Goal: Communication & Community: Answer question/provide support

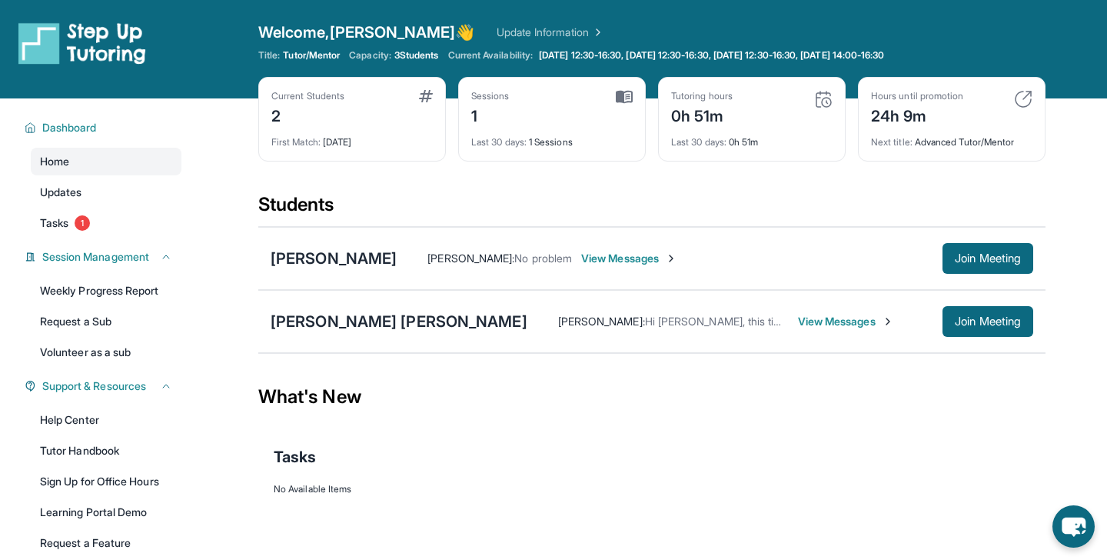
scroll to position [8, 0]
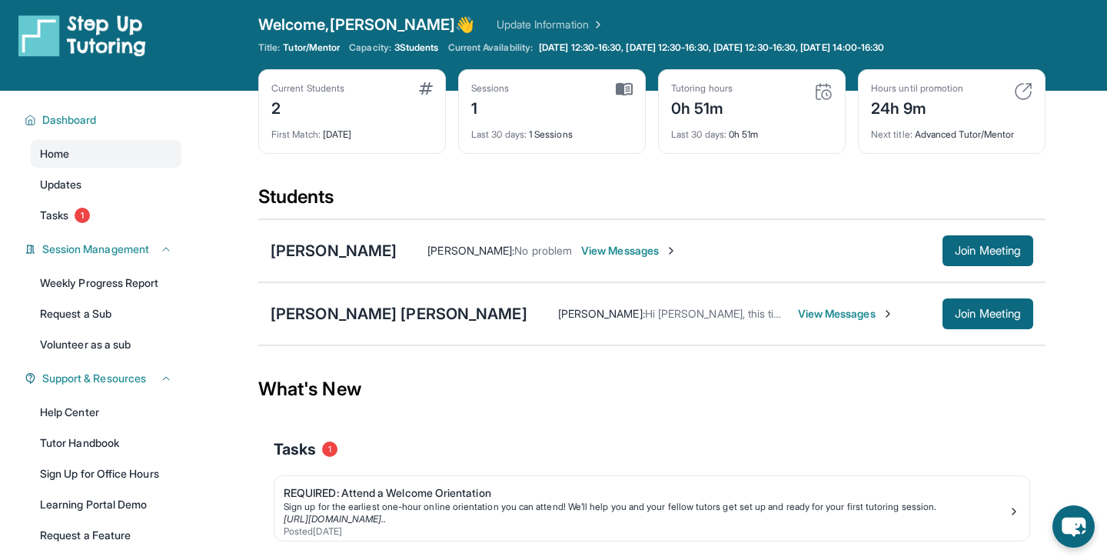
click at [798, 308] on span "View Messages" at bounding box center [846, 313] width 96 height 15
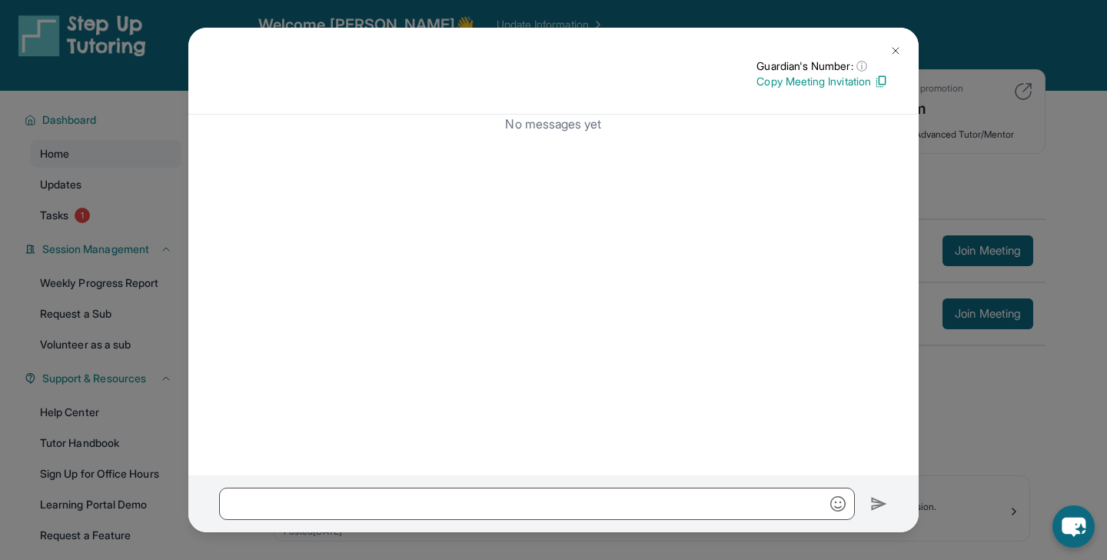
scroll to position [0, 0]
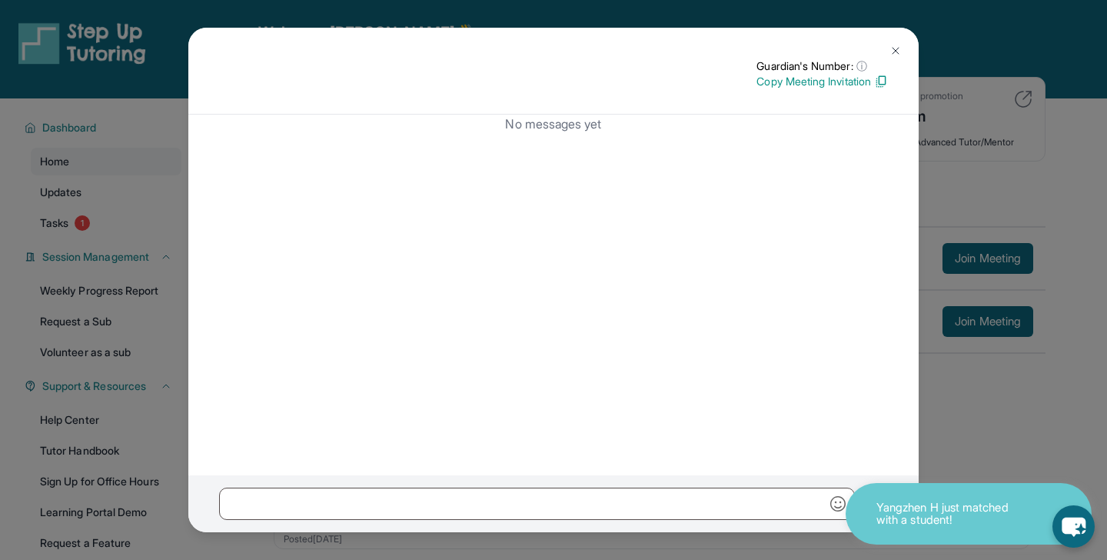
click at [892, 47] on img at bounding box center [895, 51] width 12 height 12
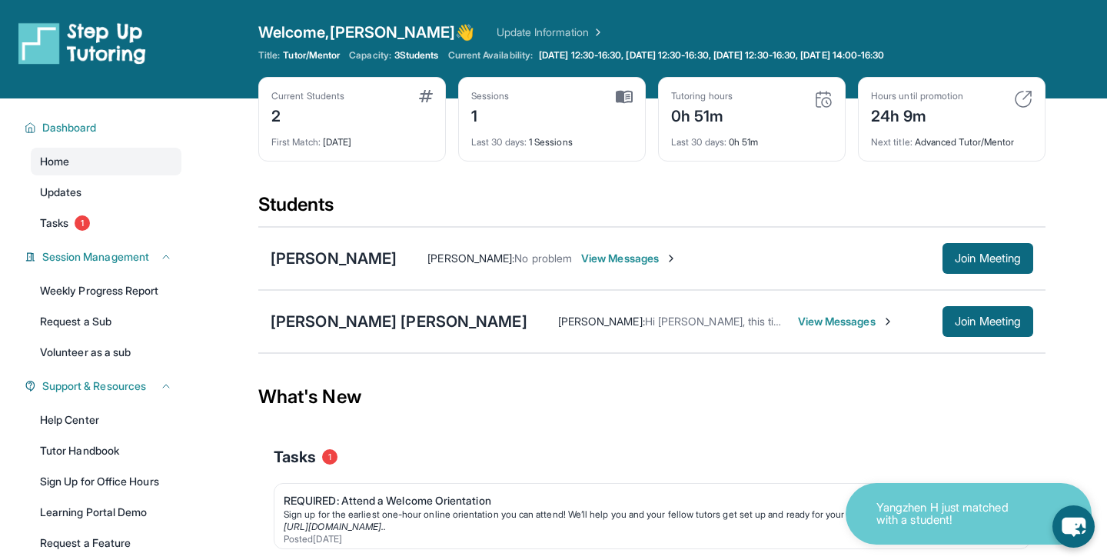
click at [645, 325] on span "Hi Payton, this time works for Ethan, send me the zoom link so that I can calen…" at bounding box center [968, 320] width 646 height 13
click at [798, 320] on span "View Messages" at bounding box center [846, 321] width 96 height 15
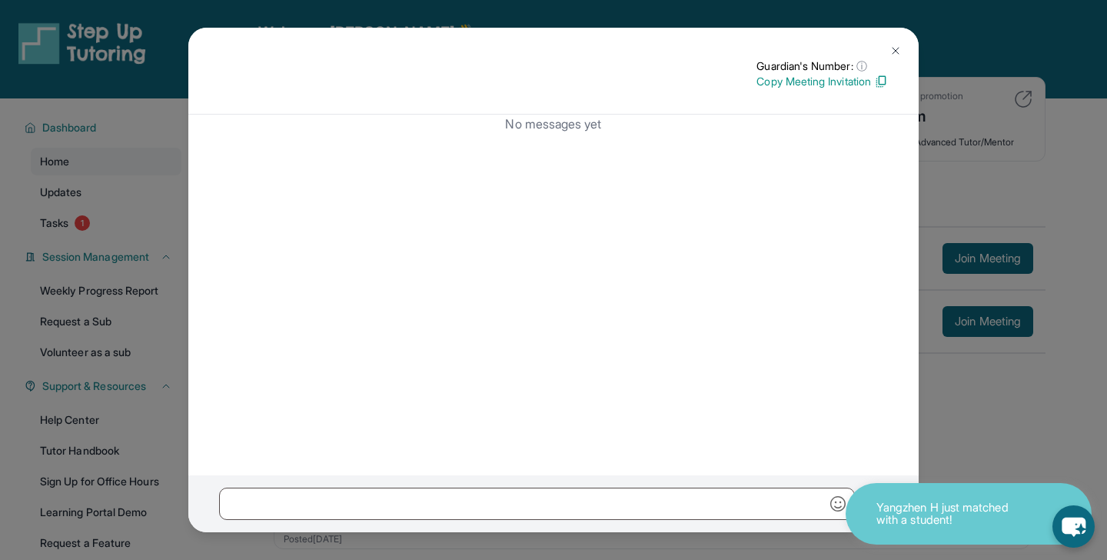
click at [896, 42] on button at bounding box center [895, 50] width 31 height 31
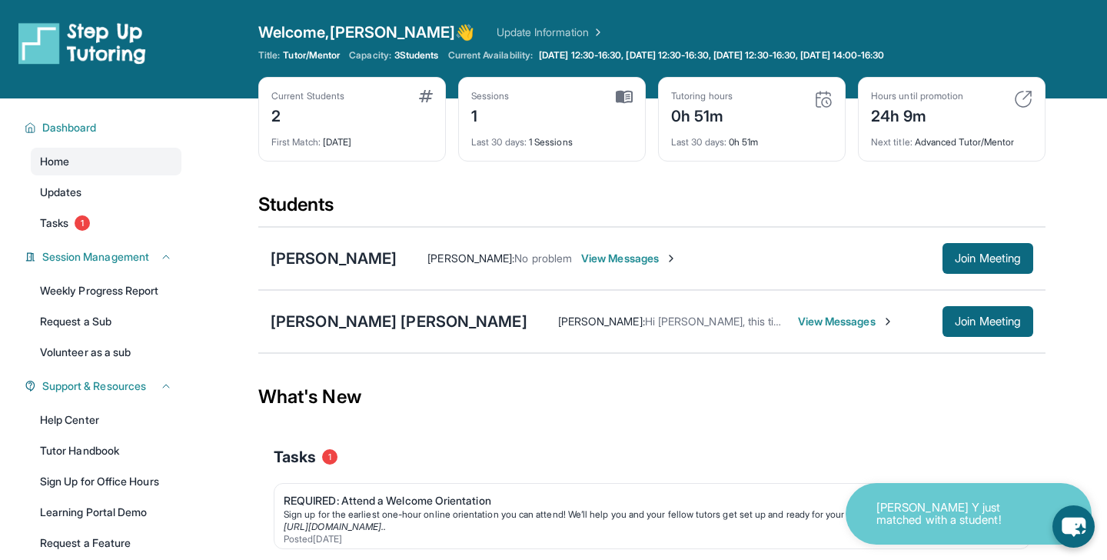
click at [798, 321] on span "View Messages" at bounding box center [846, 321] width 96 height 15
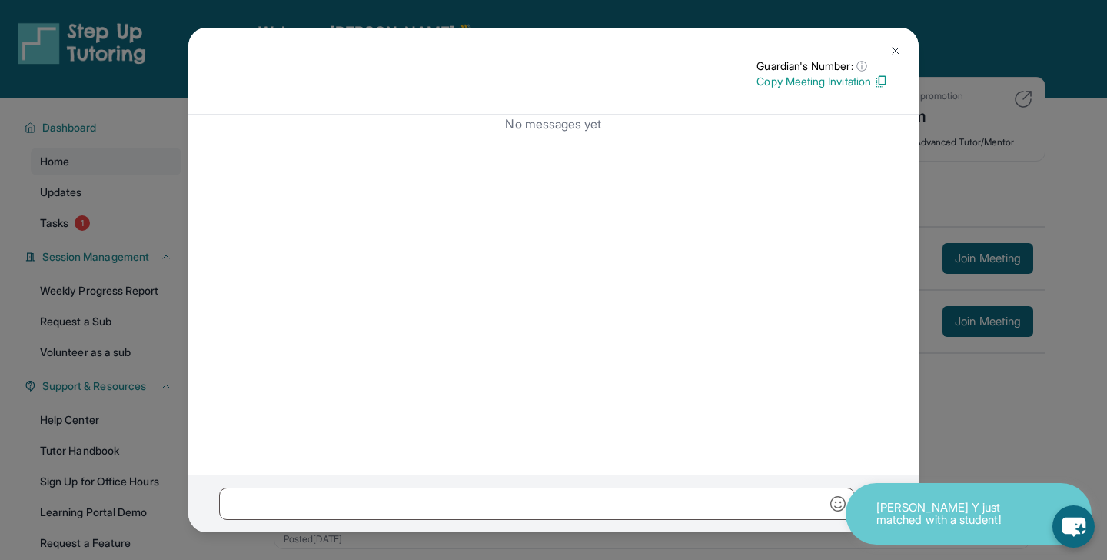
scroll to position [105, 0]
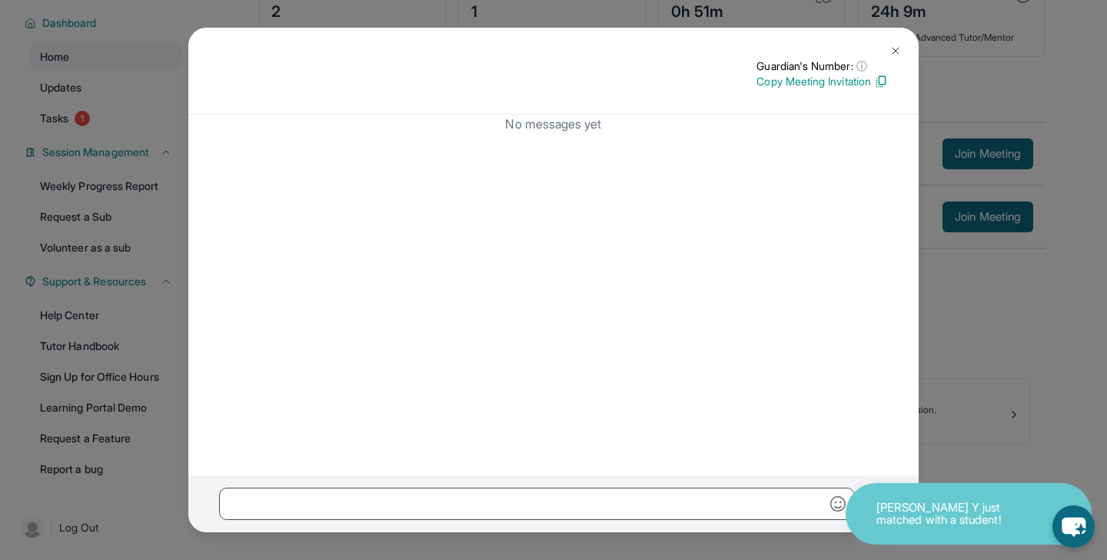
click at [897, 50] on img at bounding box center [895, 51] width 12 height 12
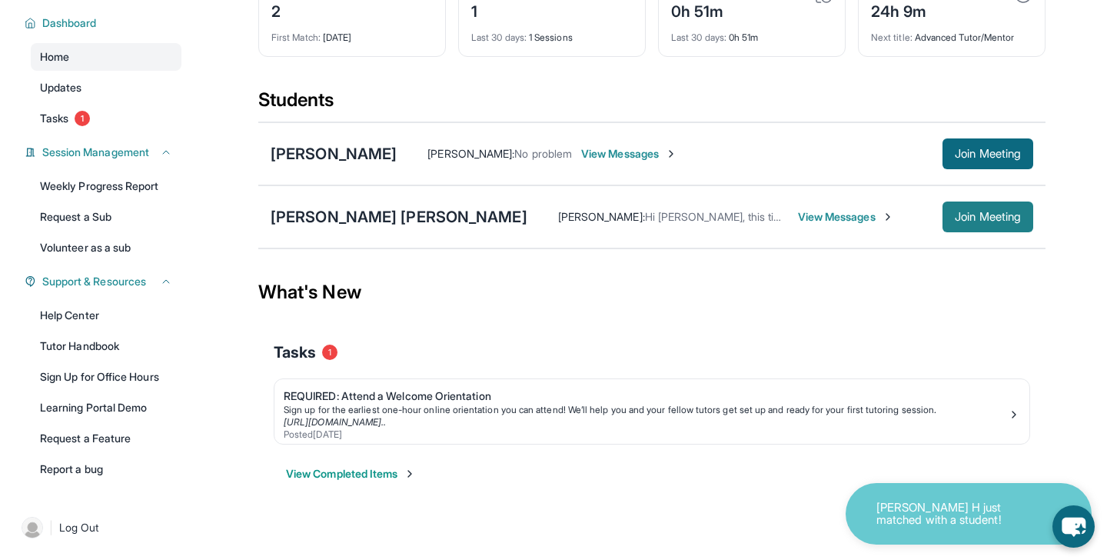
click at [977, 206] on button "Join Meeting" at bounding box center [987, 216] width 91 height 31
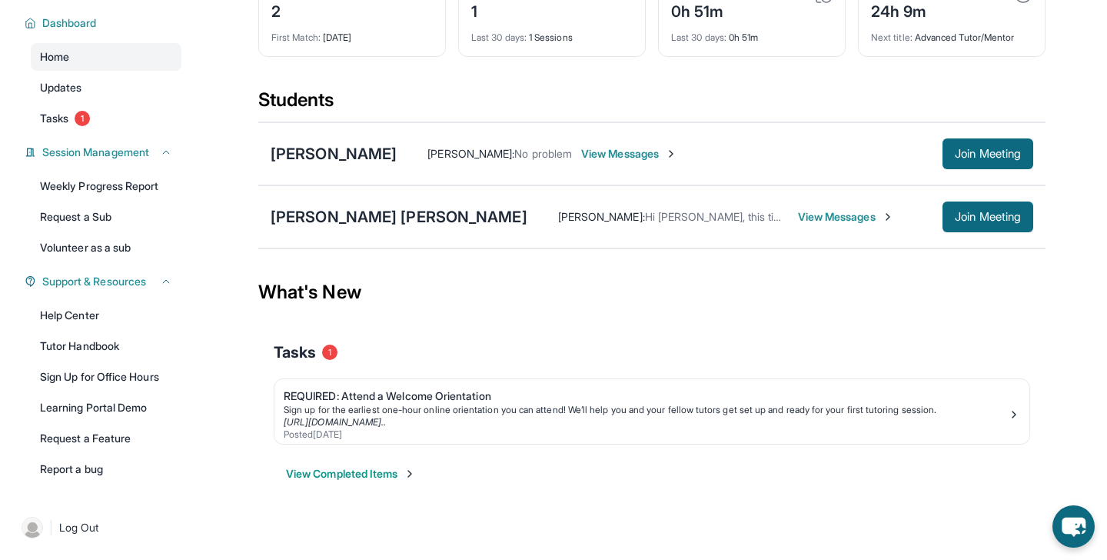
click at [798, 216] on span "View Messages" at bounding box center [846, 216] width 96 height 15
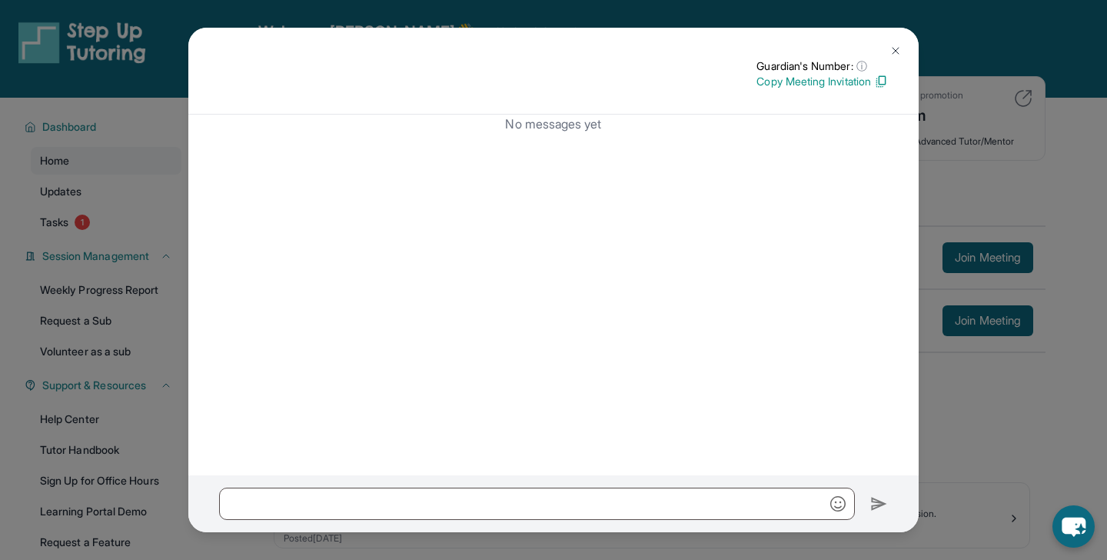
scroll to position [0, 0]
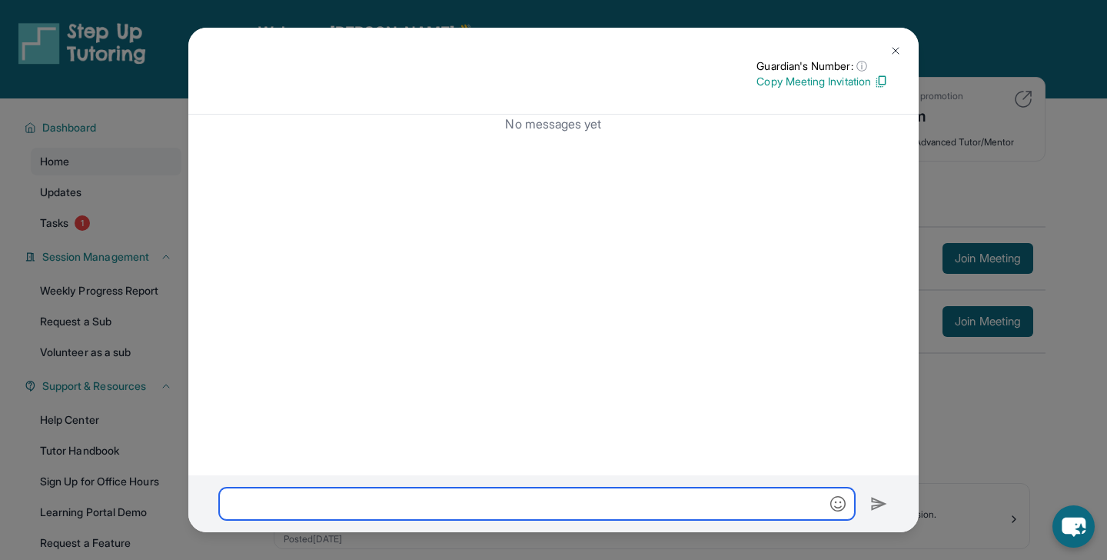
click at [547, 514] on input "text" at bounding box center [537, 503] width 636 height 32
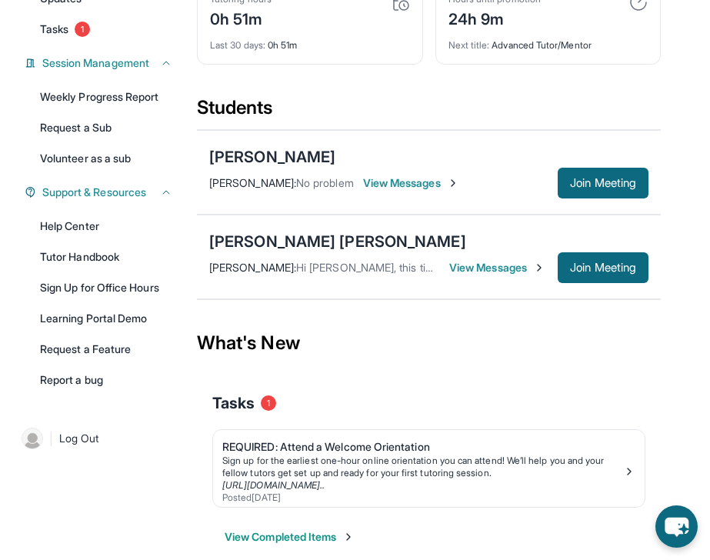
scroll to position [204, 0]
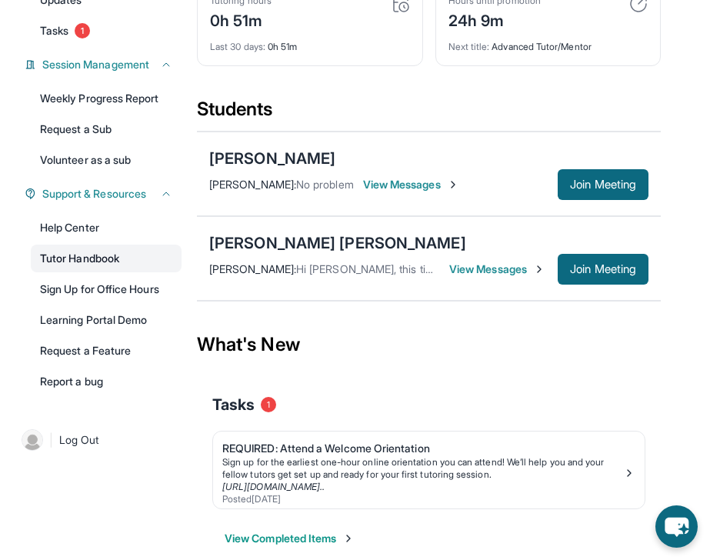
click at [92, 254] on link "Tutor Handbook" at bounding box center [106, 258] width 151 height 28
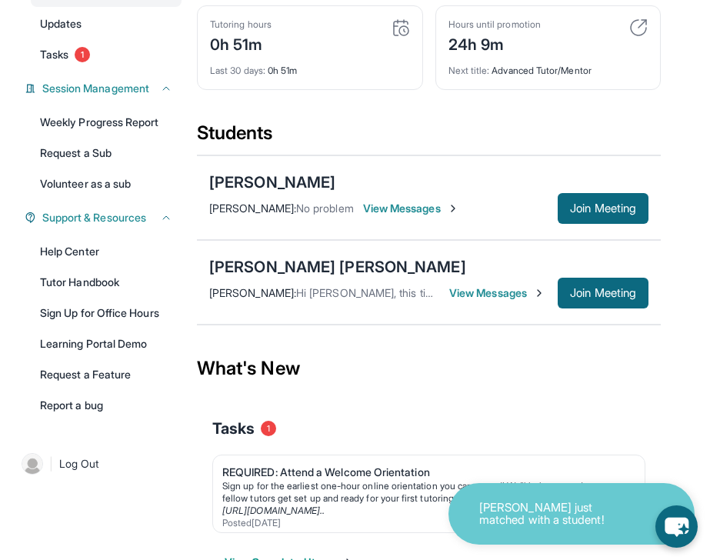
scroll to position [206, 0]
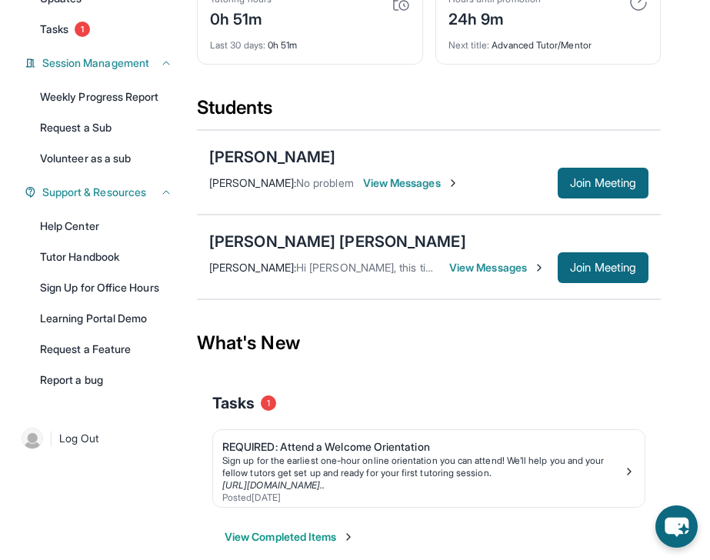
click at [466, 260] on span "View Messages" at bounding box center [497, 267] width 96 height 15
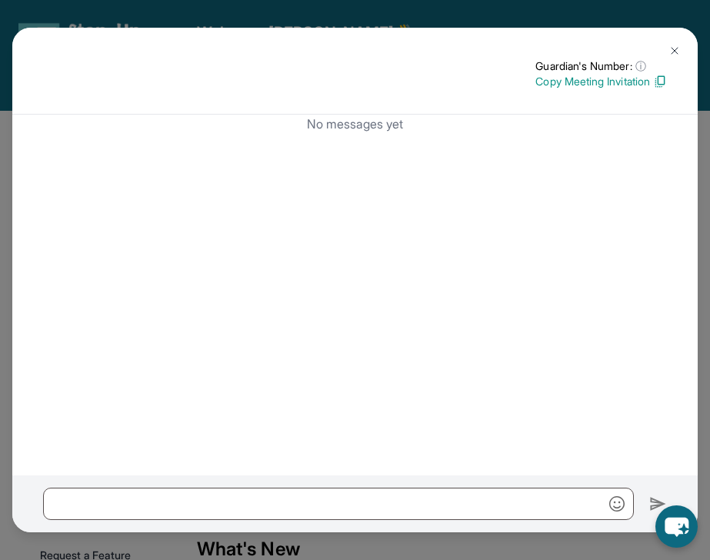
scroll to position [18, 0]
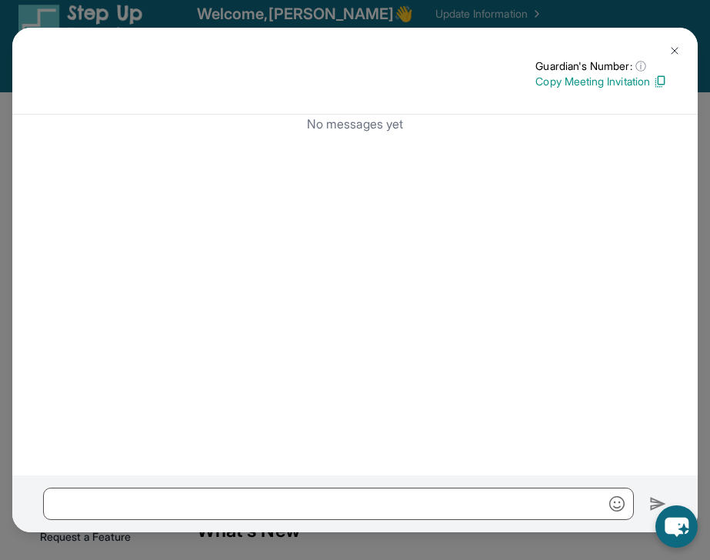
click at [678, 48] on img at bounding box center [674, 51] width 12 height 12
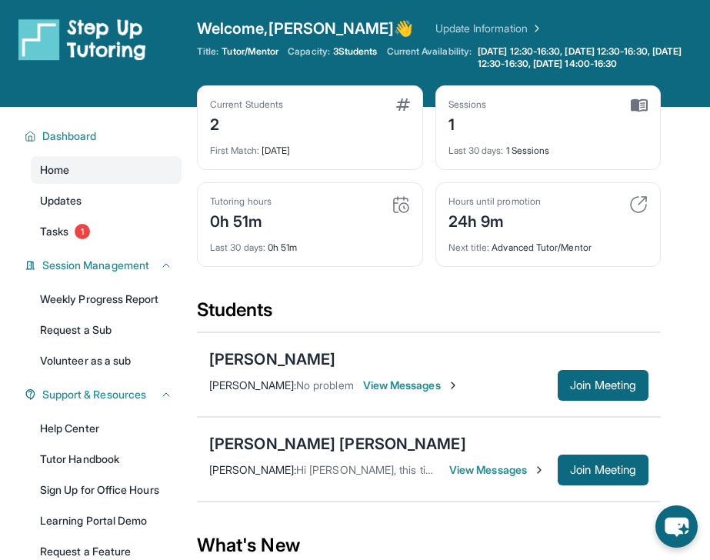
scroll to position [0, 0]
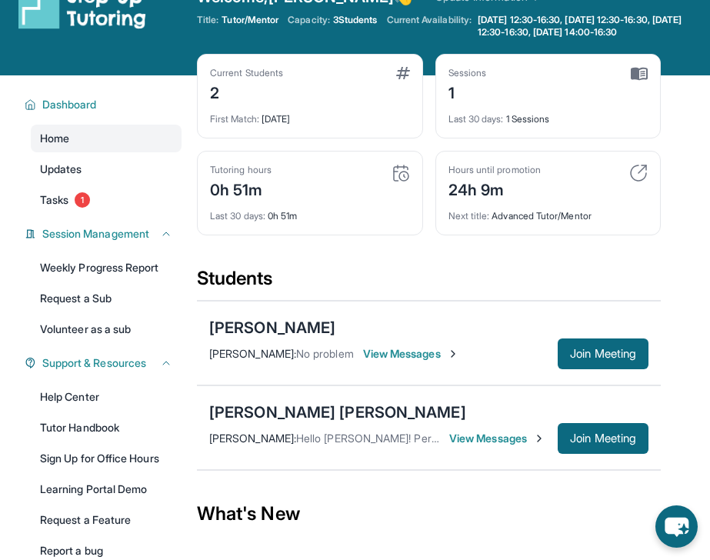
scroll to position [38, 0]
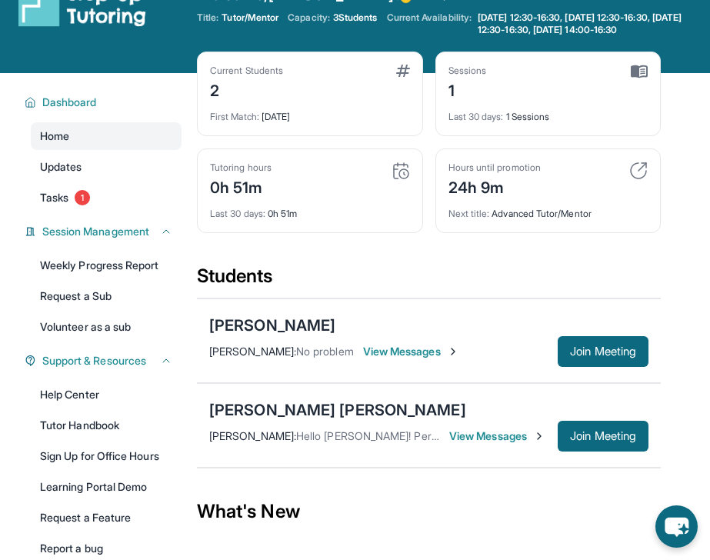
click at [520, 428] on span "View Messages" at bounding box center [497, 435] width 96 height 15
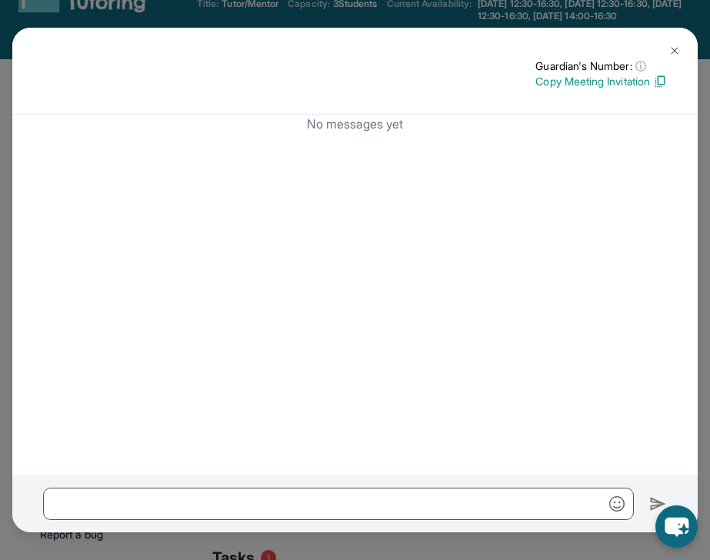
scroll to position [61, 0]
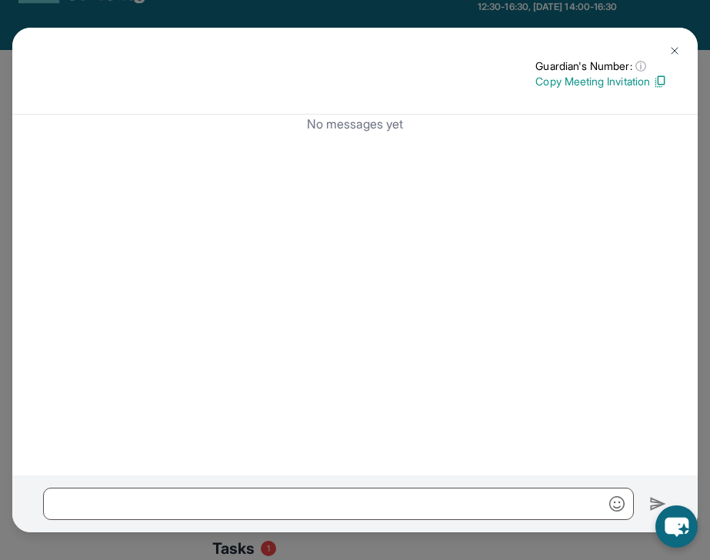
click at [667, 43] on button at bounding box center [674, 50] width 31 height 31
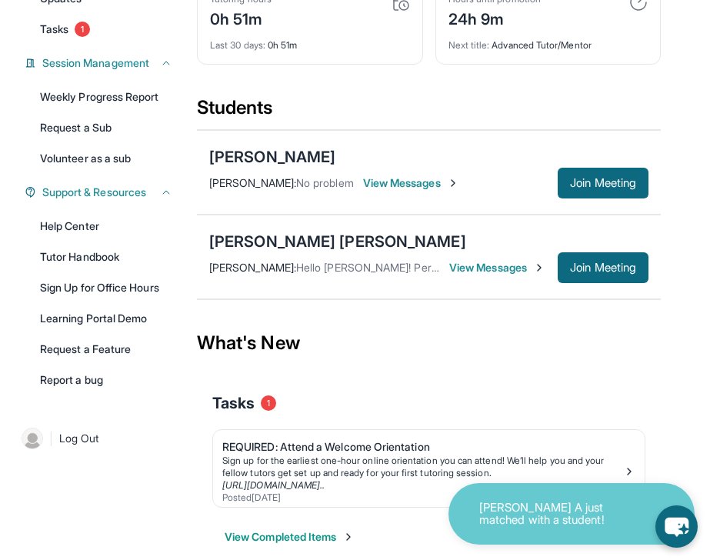
scroll to position [0, 0]
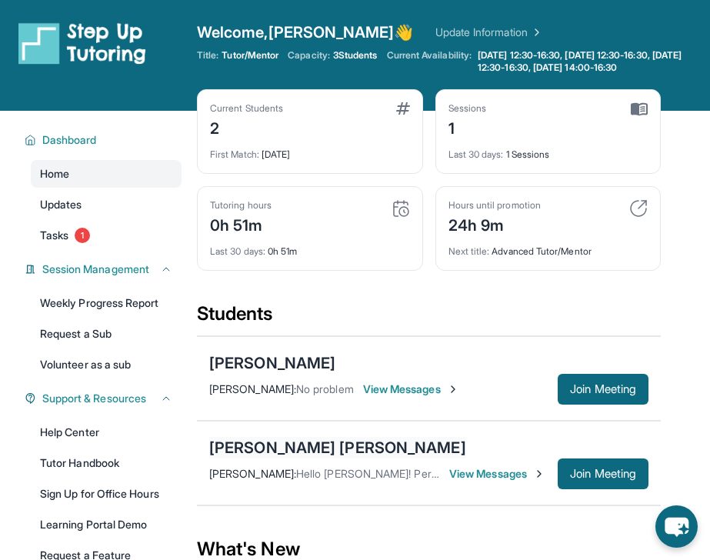
click at [319, 437] on div "[PERSON_NAME] [PERSON_NAME]" at bounding box center [337, 448] width 257 height 22
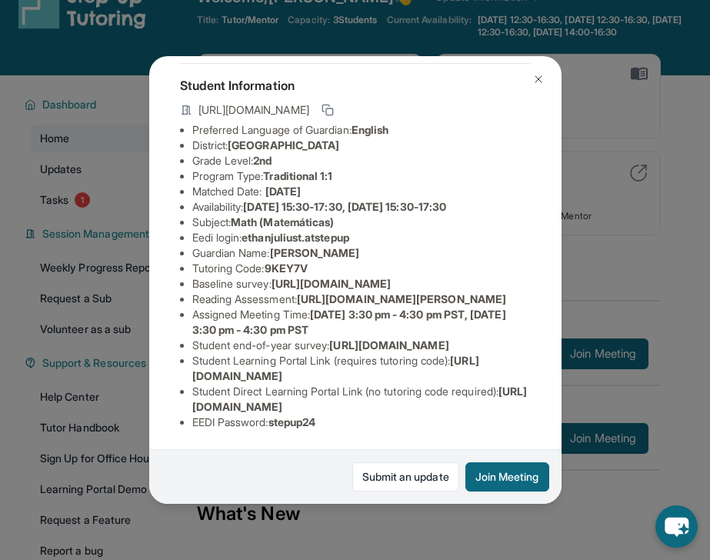
scroll to position [198, 0]
drag, startPoint x: 190, startPoint y: 377, endPoint x: 460, endPoint y: 377, distance: 269.8
click at [460, 377] on ul "Preferred Language of Guardian: English District: Glendale Unified School Distr…" at bounding box center [355, 275] width 351 height 307
copy span "[URL][DOMAIN_NAME]"
click at [533, 74] on img at bounding box center [538, 79] width 12 height 12
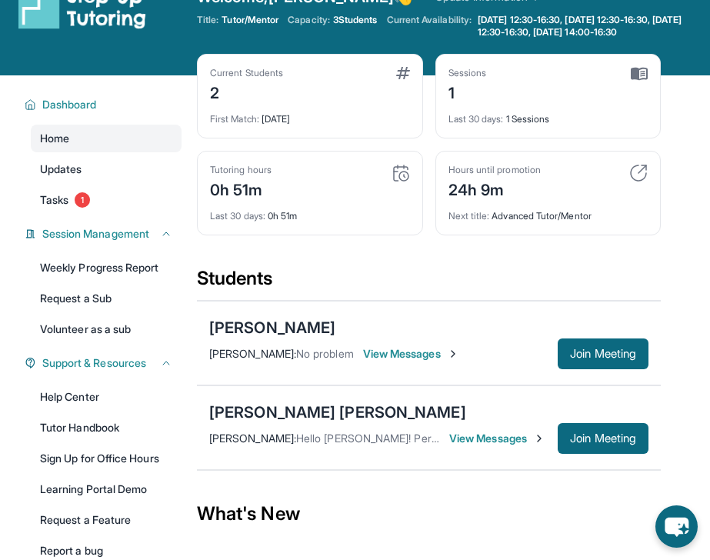
click at [508, 430] on span "View Messages" at bounding box center [497, 437] width 96 height 15
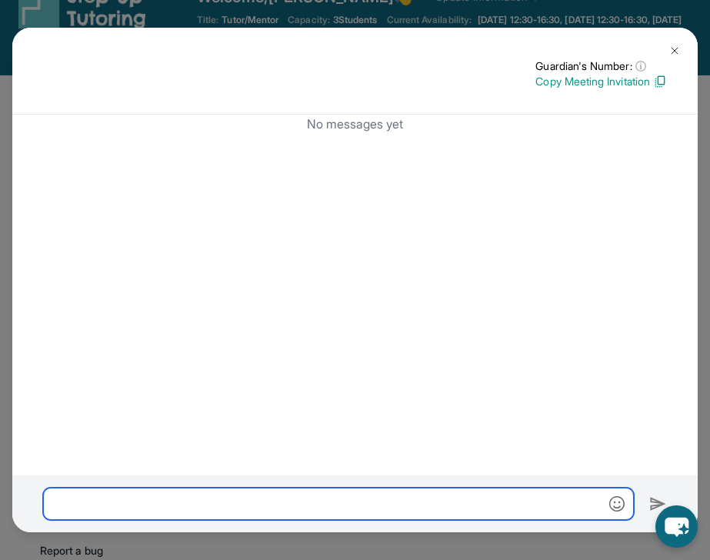
click at [349, 494] on input "text" at bounding box center [338, 503] width 590 height 32
paste input "**********"
type input "**********"
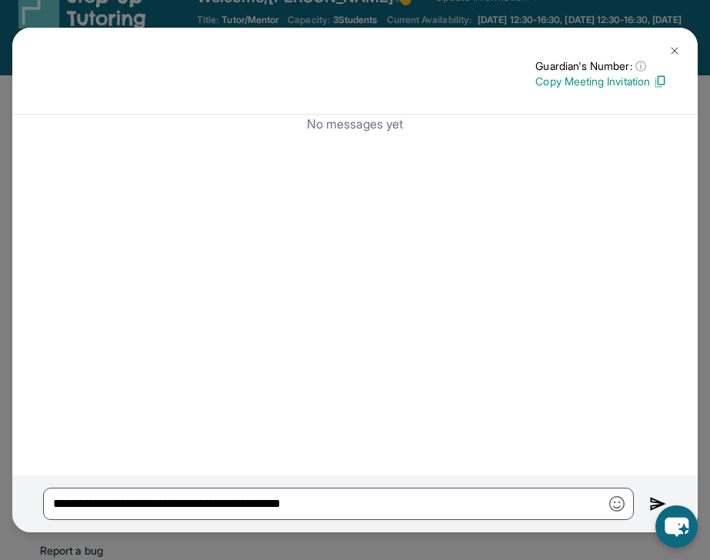
click at [652, 499] on img at bounding box center [658, 503] width 18 height 18
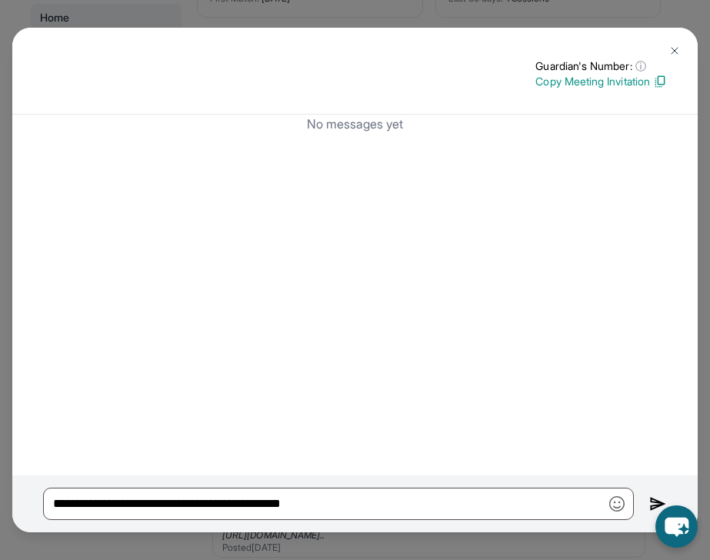
scroll to position [206, 0]
click at [655, 496] on img at bounding box center [658, 503] width 18 height 18
click at [668, 45] on img at bounding box center [674, 51] width 12 height 12
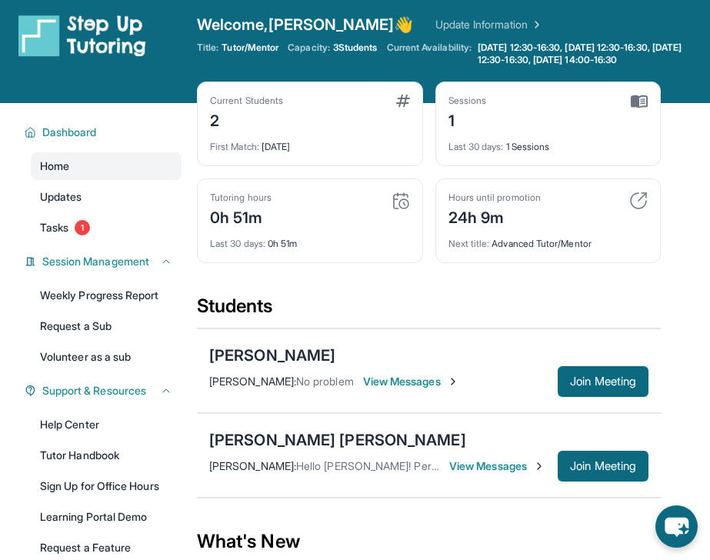
scroll to position [0, 0]
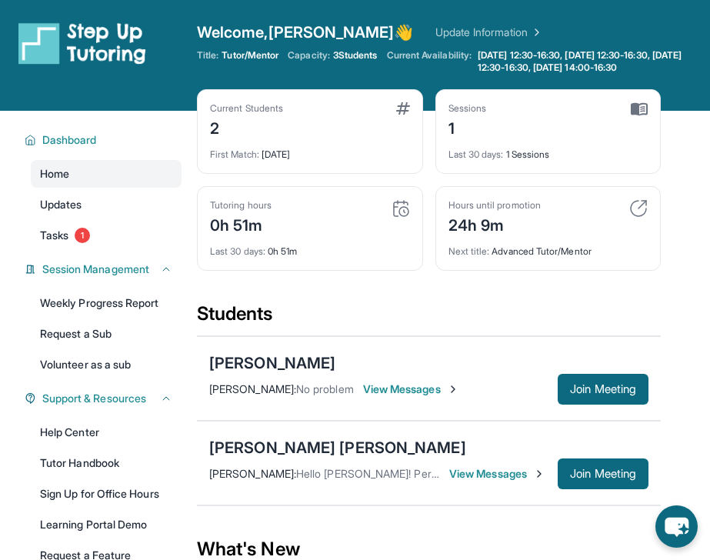
click at [479, 460] on div "Payton Fitzgerald : Hello Julius! Perfect, just to confirm- Tuesday/ Thursdays …" at bounding box center [428, 473] width 439 height 31
click at [476, 466] on span "View Messages" at bounding box center [497, 473] width 96 height 15
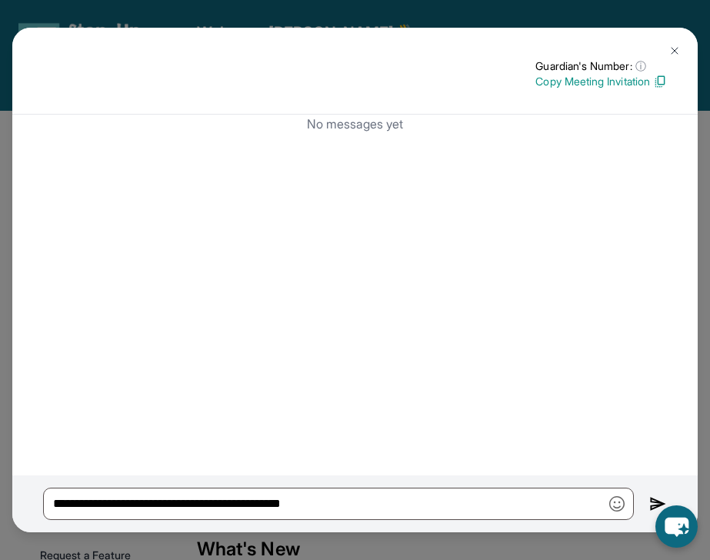
click at [675, 48] on img at bounding box center [674, 51] width 12 height 12
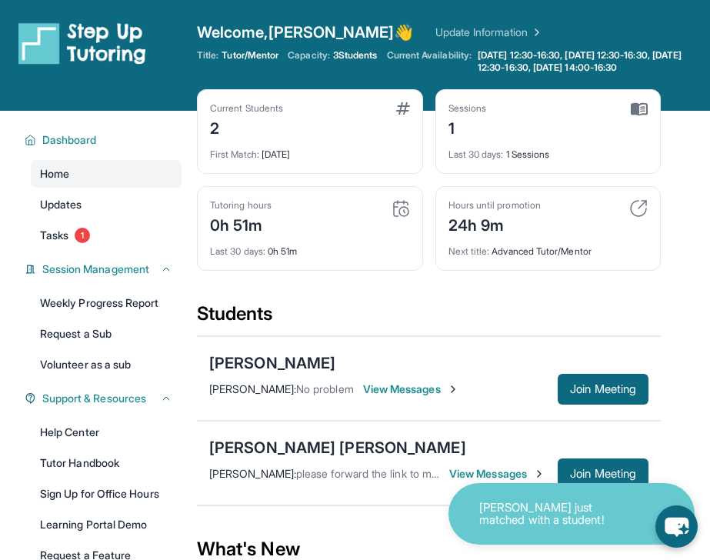
click at [503, 434] on div "[PERSON_NAME] [PERSON_NAME] [PERSON_NAME] : please forward the link to me just …" at bounding box center [429, 462] width 464 height 85
click at [487, 466] on span "View Messages" at bounding box center [497, 473] width 96 height 15
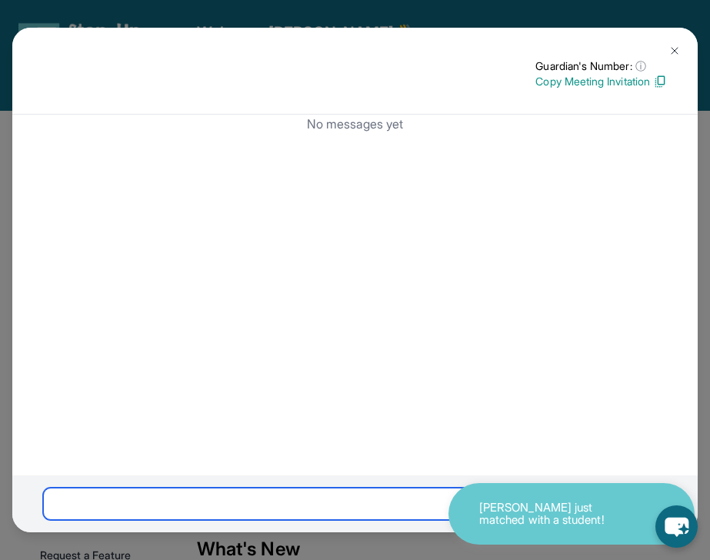
click at [314, 487] on input "text" at bounding box center [338, 503] width 590 height 32
paste input "**********"
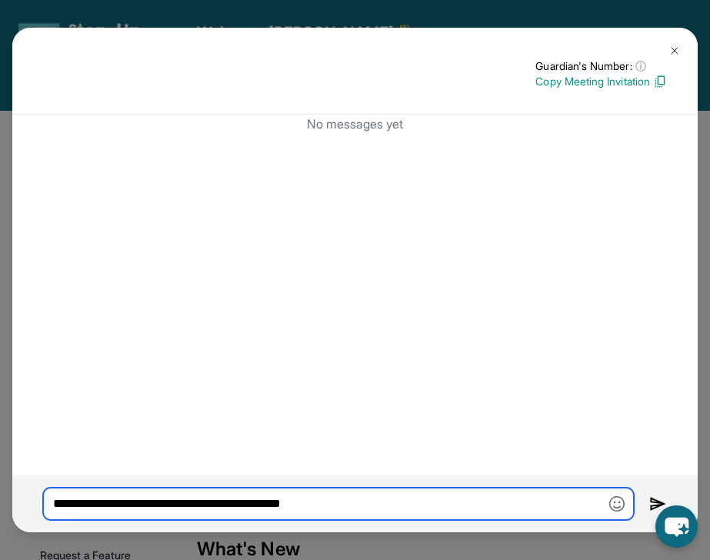
type input "**********"
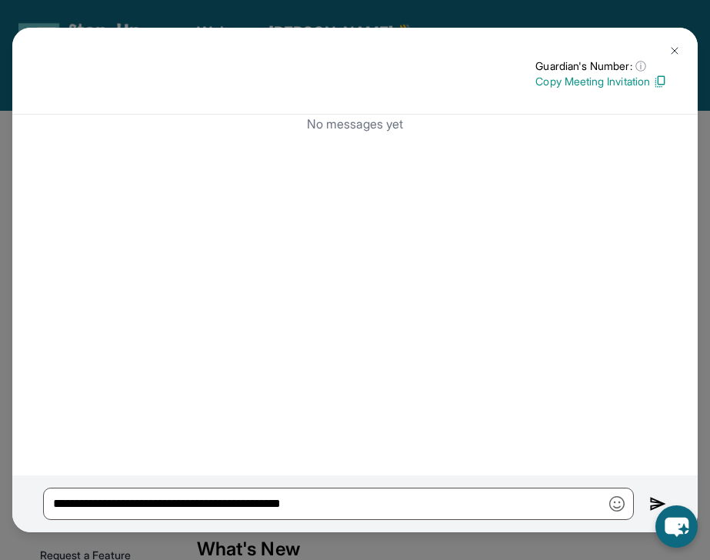
click at [653, 498] on img at bounding box center [658, 503] width 18 height 18
click at [676, 45] on img at bounding box center [674, 51] width 12 height 12
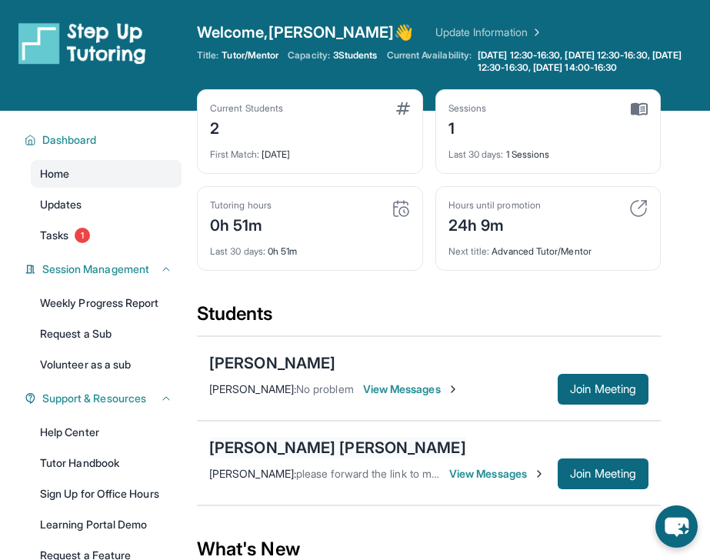
click at [228, 437] on div "[PERSON_NAME] [PERSON_NAME]" at bounding box center [337, 448] width 257 height 22
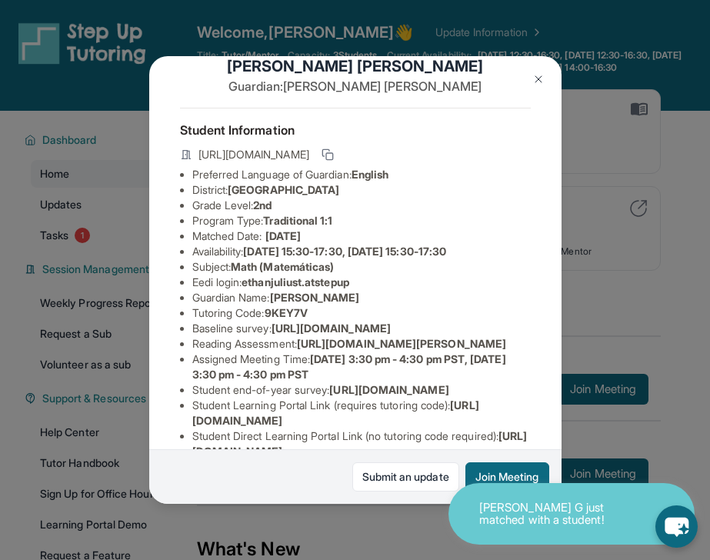
scroll to position [33, 0]
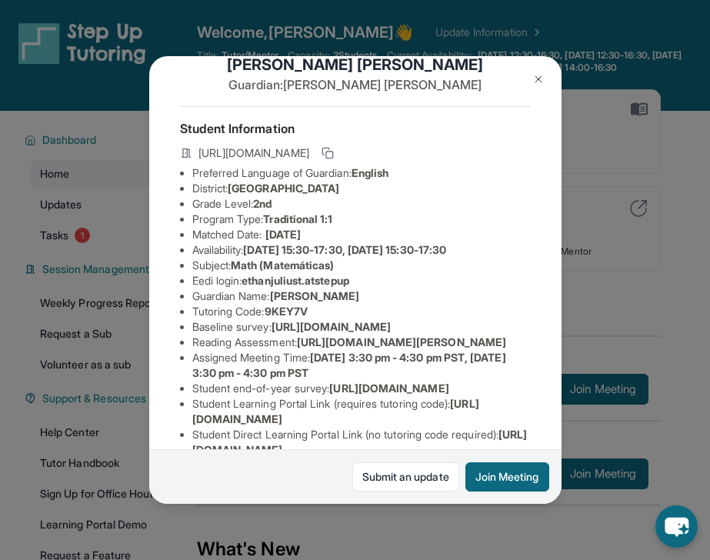
click at [530, 76] on button at bounding box center [538, 79] width 31 height 31
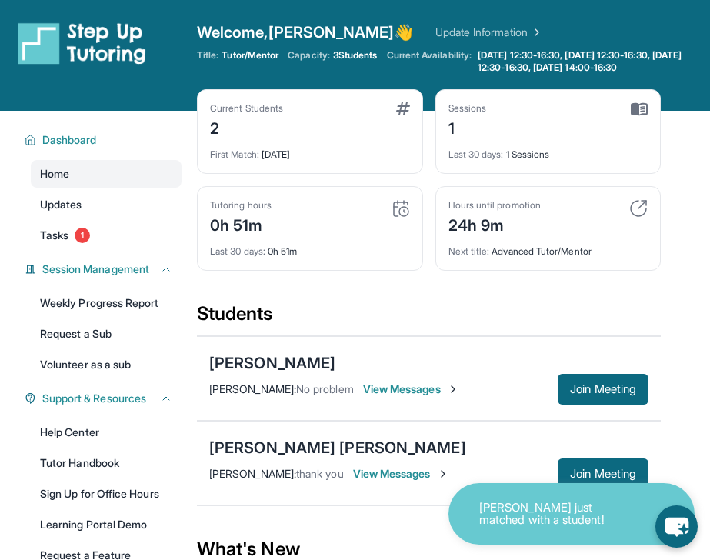
click at [354, 57] on span "3 Students" at bounding box center [355, 55] width 45 height 12
click at [440, 42] on div "Welcome, Payton 👋 Update Information" at bounding box center [453, 33] width 513 height 22
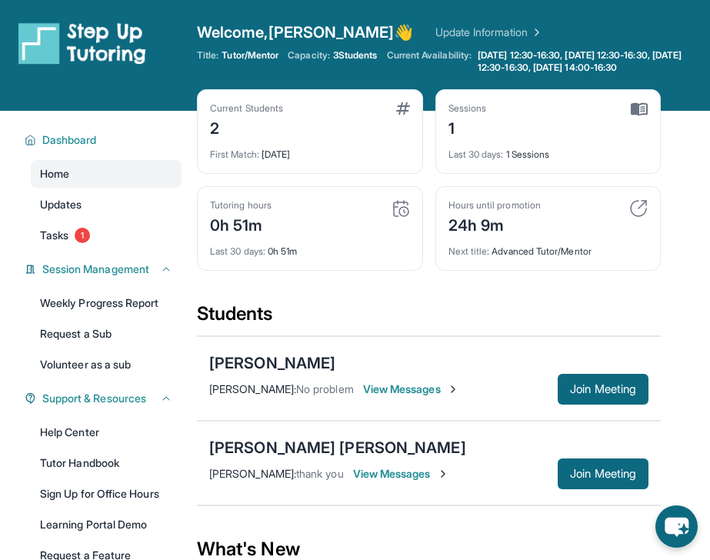
click at [347, 54] on span "3 Students" at bounding box center [355, 55] width 45 height 12
click at [435, 32] on link "Update Information" at bounding box center [489, 32] width 108 height 15
